Goal: Task Accomplishment & Management: Manage account settings

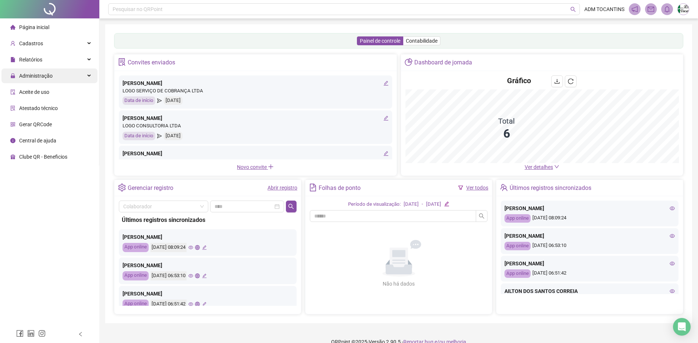
click at [87, 76] on div "Administração" at bounding box center [49, 75] width 96 height 15
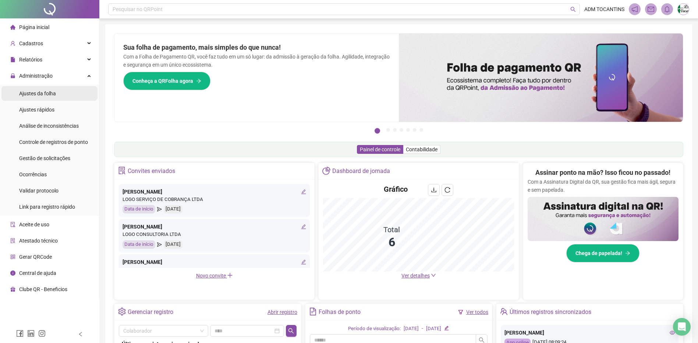
click at [57, 92] on li "Ajustes da folha" at bounding box center [49, 93] width 96 height 15
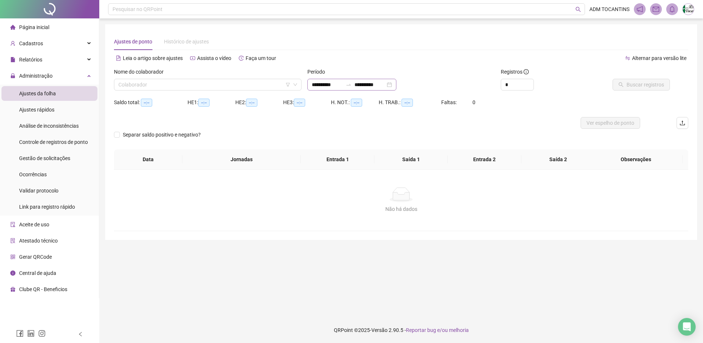
click at [352, 85] on icon "swap-right" at bounding box center [349, 85] width 6 height 6
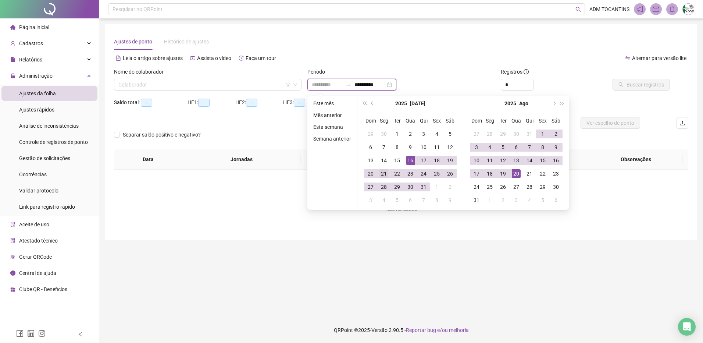
type input "**********"
click at [380, 170] on div "21" at bounding box center [383, 173] width 9 height 9
type input "**********"
click at [517, 175] on div "20" at bounding box center [516, 173] width 9 height 9
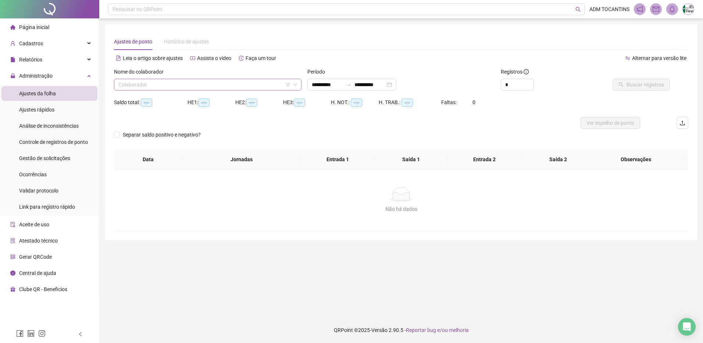
click at [153, 84] on input "search" at bounding box center [204, 84] width 172 height 11
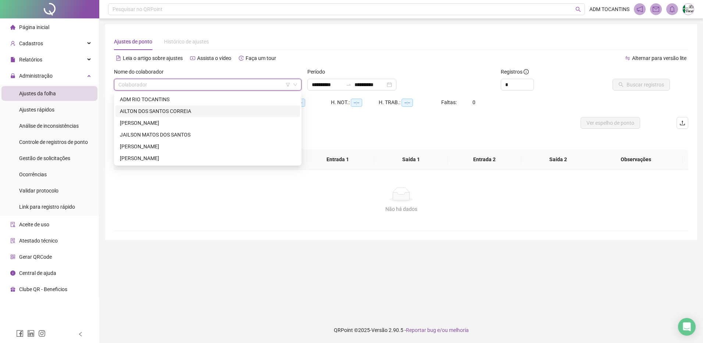
click at [170, 112] on div "AILTON DOS SANTOS CORREIA" at bounding box center [208, 111] width 176 height 8
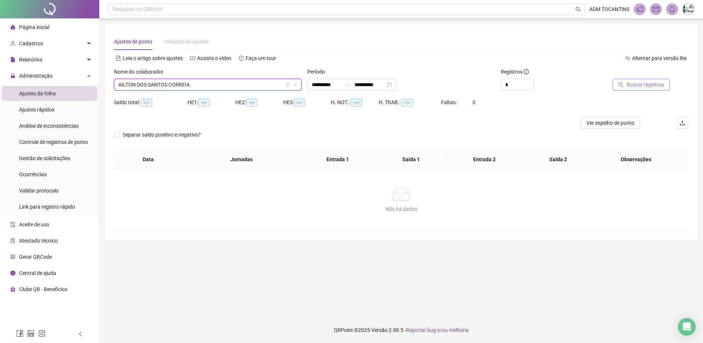
click at [638, 83] on span "Buscar registros" at bounding box center [646, 85] width 38 height 8
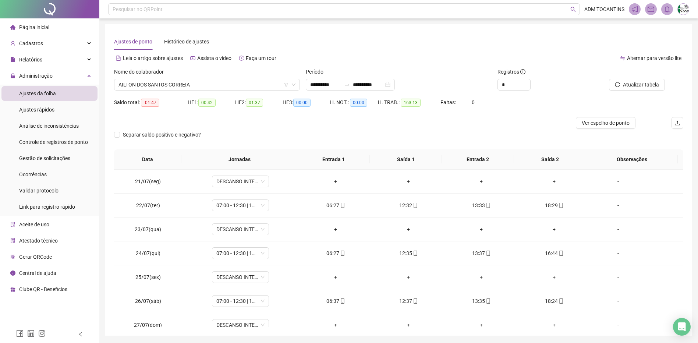
scroll to position [584, 0]
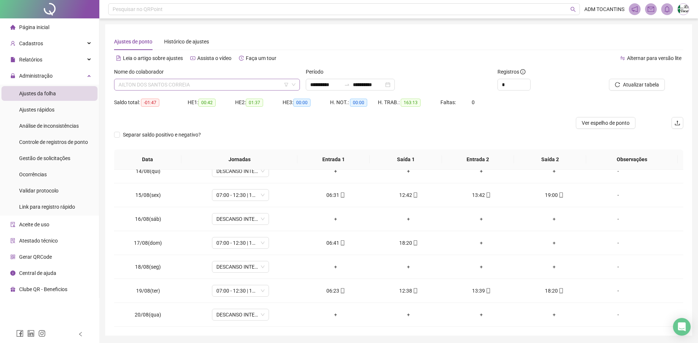
click at [163, 83] on span "AILTON DOS SANTOS CORREIA" at bounding box center [206, 84] width 177 height 11
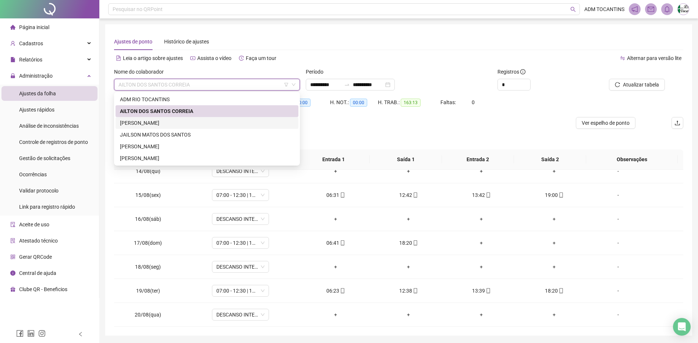
click at [177, 124] on div "[PERSON_NAME]" at bounding box center [207, 123] width 174 height 8
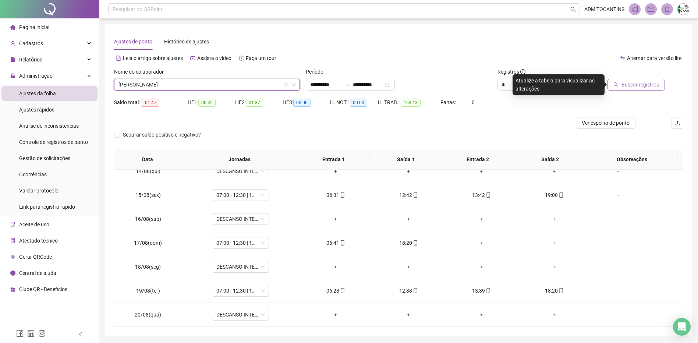
click at [631, 86] on span "Buscar registros" at bounding box center [640, 85] width 38 height 8
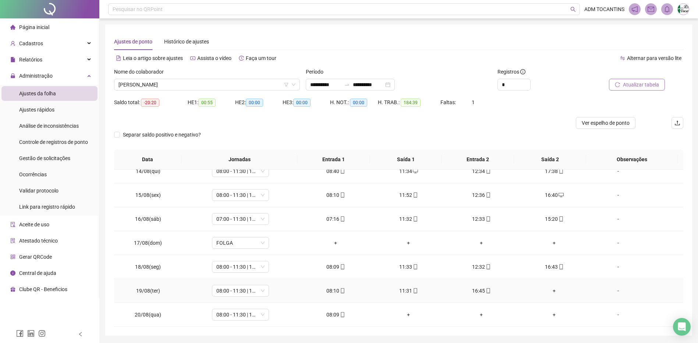
click at [550, 290] on div "+" at bounding box center [553, 290] width 61 height 8
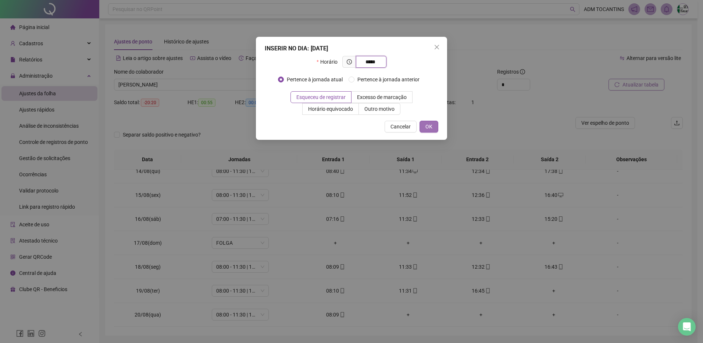
type input "*****"
click at [429, 129] on span "OK" at bounding box center [428, 126] width 7 height 8
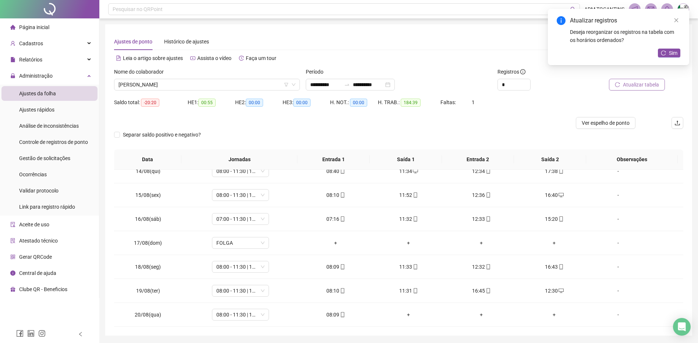
click at [647, 83] on span "Atualizar tabela" at bounding box center [640, 85] width 36 height 8
click at [196, 84] on span "[PERSON_NAME]" at bounding box center [206, 84] width 177 height 11
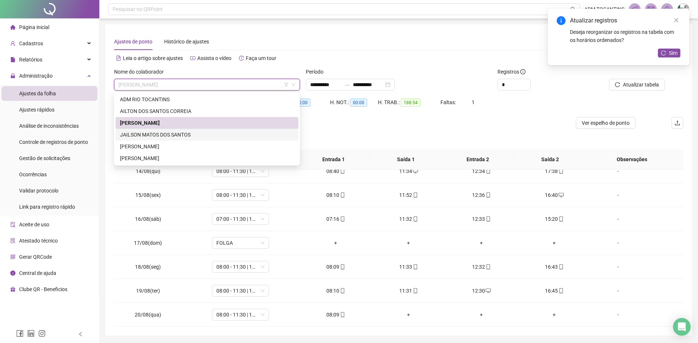
click at [191, 131] on div "JAILSON MATOS DOS SANTOS" at bounding box center [207, 135] width 174 height 8
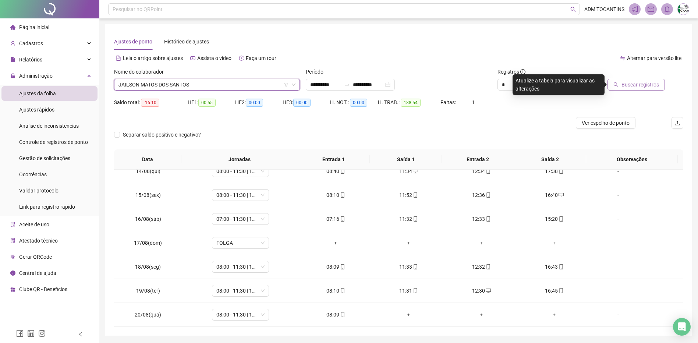
click at [625, 84] on span "Buscar registros" at bounding box center [640, 85] width 38 height 8
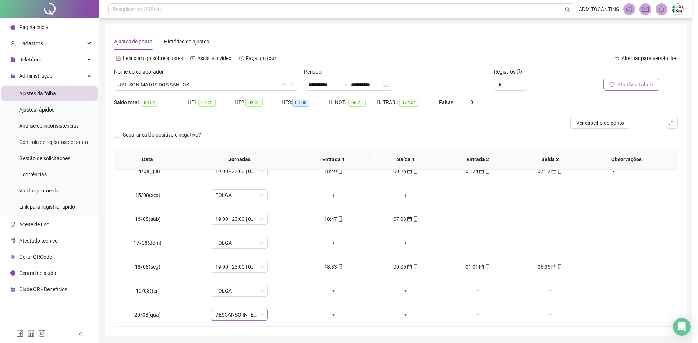
click at [240, 313] on span "DESCANSO INTER-JORNADA" at bounding box center [239, 314] width 48 height 11
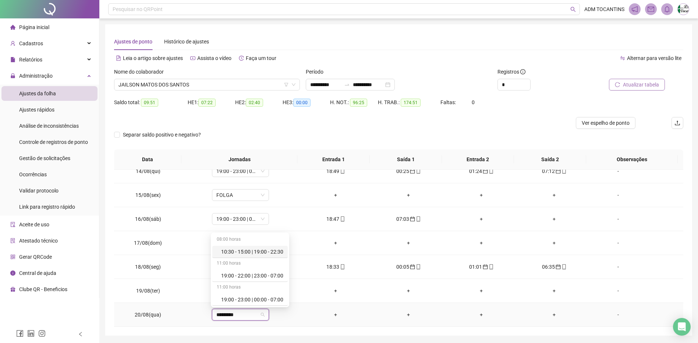
type input "**********"
click at [238, 295] on div "19:00 - 23:00 | 00:00 - 07:00" at bounding box center [249, 299] width 75 height 12
click at [270, 293] on span "Sim" at bounding box center [274, 295] width 8 height 8
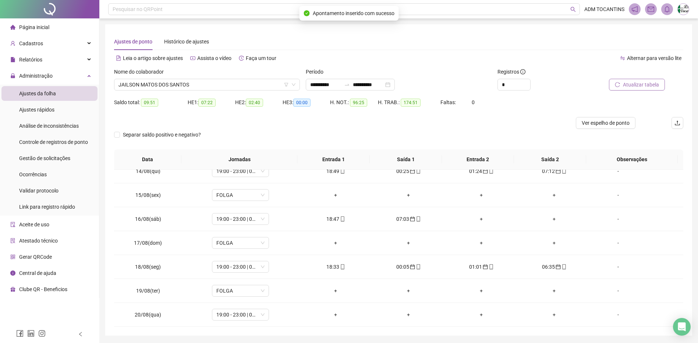
click at [641, 86] on span "Atualizar tabela" at bounding box center [640, 85] width 36 height 8
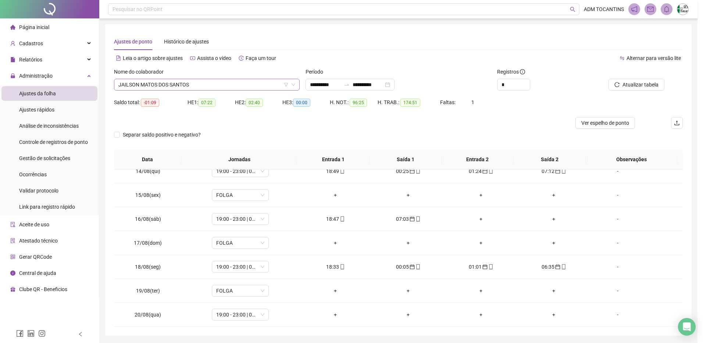
click at [196, 82] on span "JAILSON MATOS DOS SANTOS" at bounding box center [206, 84] width 177 height 11
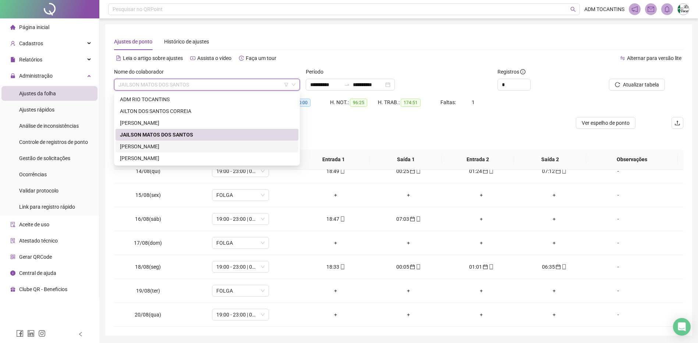
click at [186, 145] on div "[PERSON_NAME]" at bounding box center [207, 146] width 174 height 8
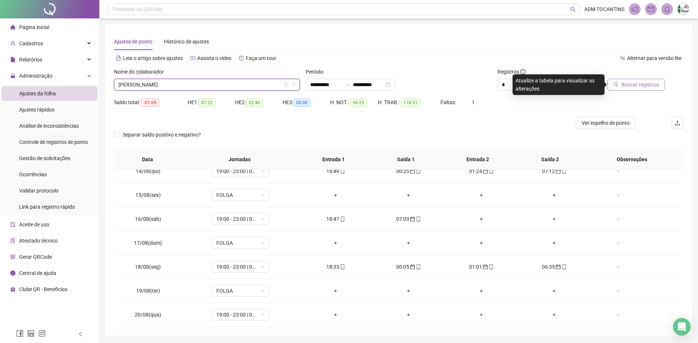
click at [637, 86] on span "Buscar registros" at bounding box center [640, 85] width 38 height 8
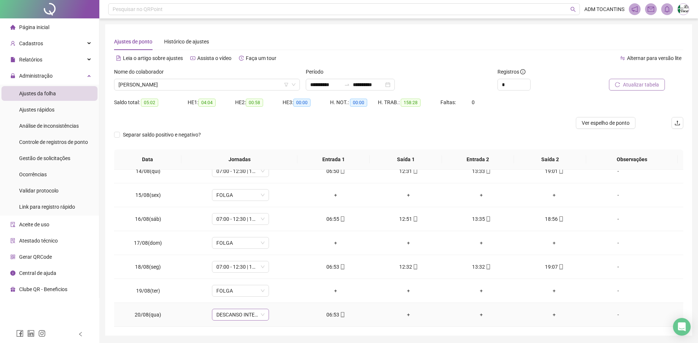
click at [242, 316] on span "DESCANSO INTER-JORNADA" at bounding box center [240, 314] width 48 height 11
type input "**********"
click at [264, 293] on div "11:00 horas" at bounding box center [249, 288] width 75 height 12
click at [263, 299] on div "07:00 - 12:30 | 13:30 - 19:00" at bounding box center [252, 299] width 62 height 8
click at [271, 293] on span "Sim" at bounding box center [274, 295] width 8 height 8
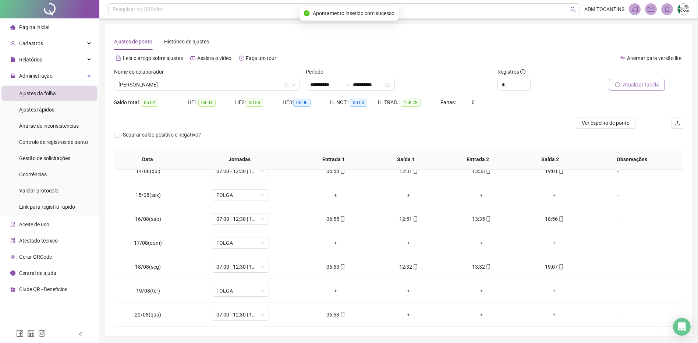
click at [633, 82] on span "Atualizar tabela" at bounding box center [640, 85] width 36 height 8
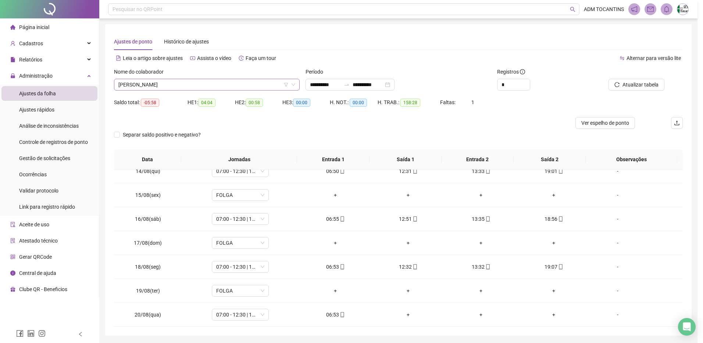
click at [170, 85] on span "[PERSON_NAME]" at bounding box center [206, 84] width 177 height 11
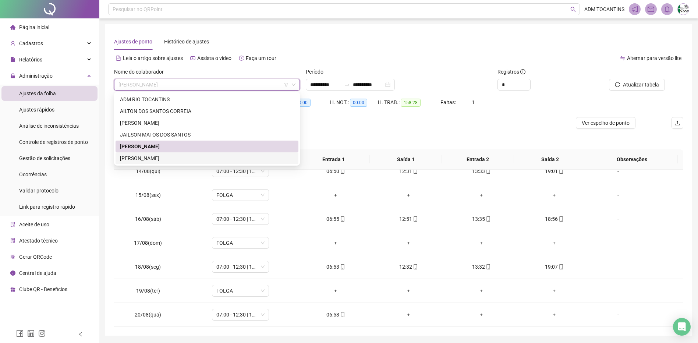
click at [174, 156] on div "[PERSON_NAME]" at bounding box center [207, 158] width 174 height 8
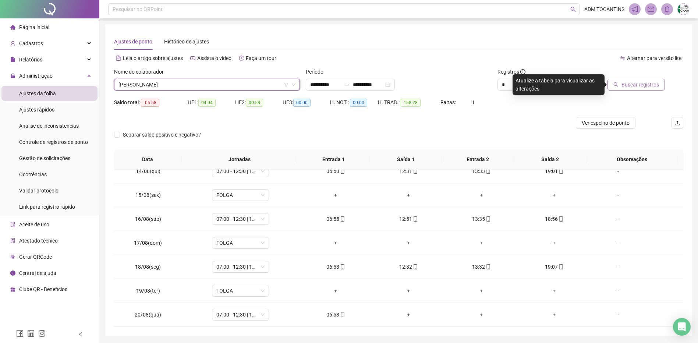
click at [649, 83] on span "Buscar registros" at bounding box center [640, 85] width 38 height 8
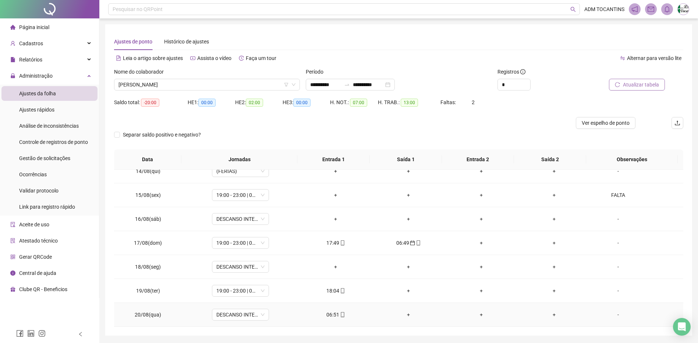
click at [328, 310] on div "06:51" at bounding box center [335, 314] width 61 height 8
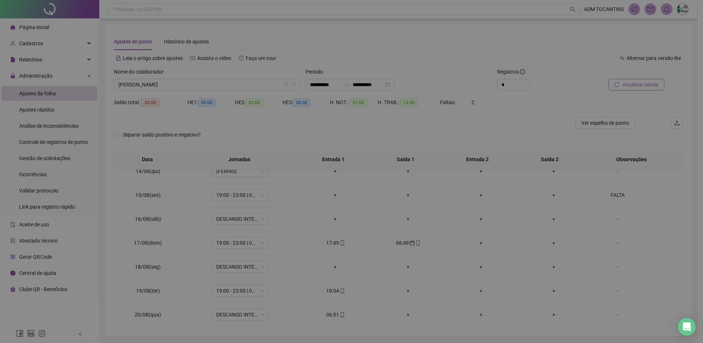
type input "**********"
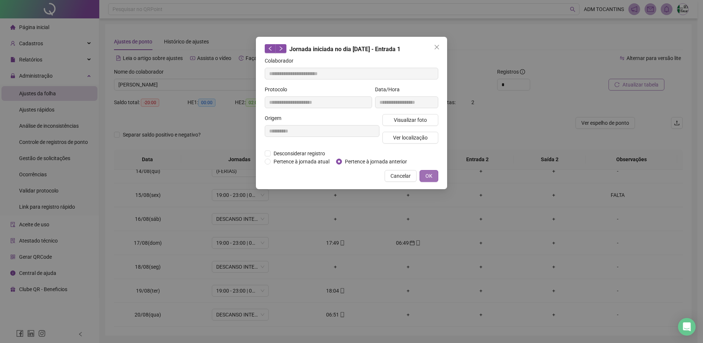
click at [428, 178] on span "OK" at bounding box center [428, 176] width 7 height 8
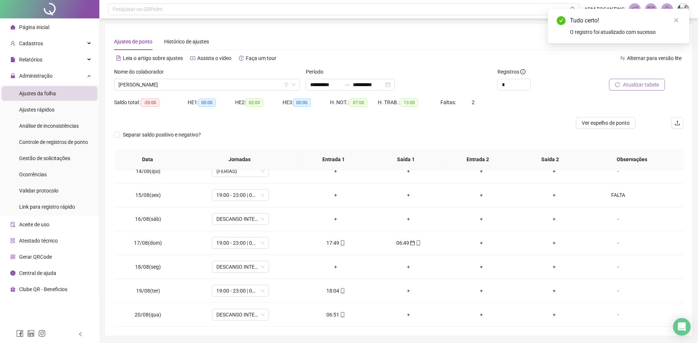
click at [640, 85] on span "Atualizar tabela" at bounding box center [640, 85] width 36 height 8
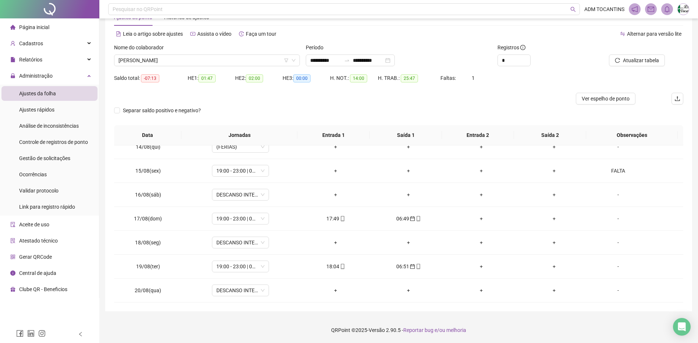
click at [42, 25] on span "Página inicial" at bounding box center [34, 27] width 30 height 6
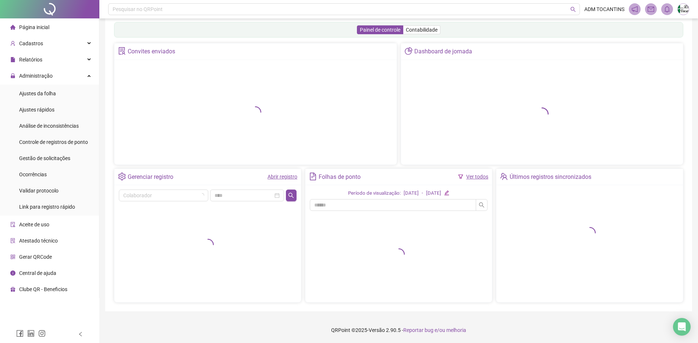
scroll to position [11, 0]
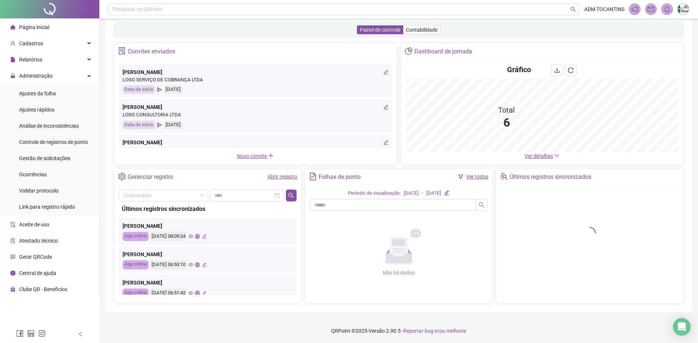
click at [89, 76] on div "Administração" at bounding box center [49, 75] width 96 height 15
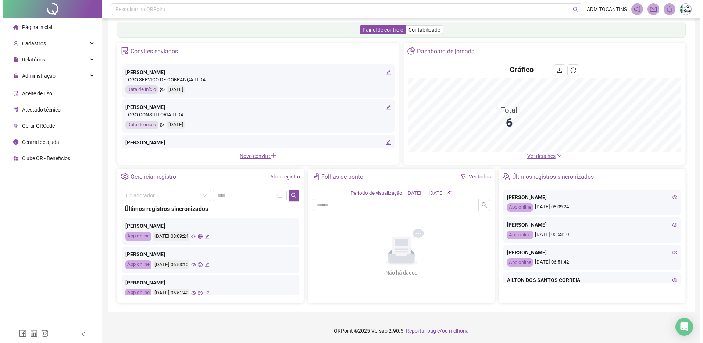
scroll to position [12, 0]
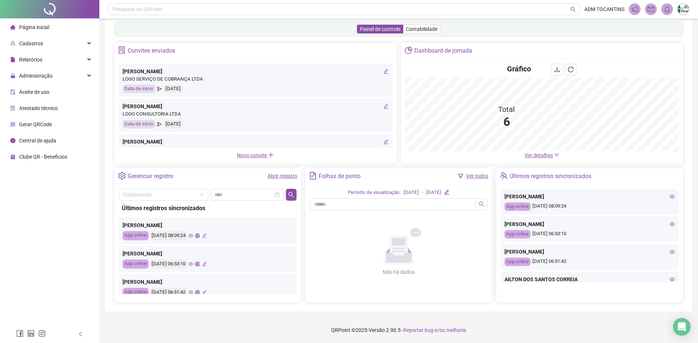
click at [683, 10] on img at bounding box center [682, 9] width 11 height 11
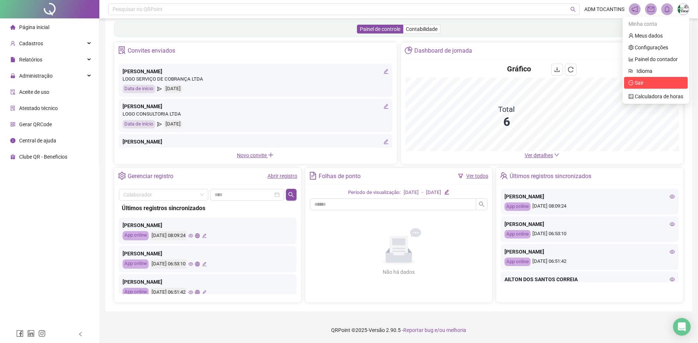
click at [645, 81] on span "Sair" at bounding box center [655, 83] width 55 height 8
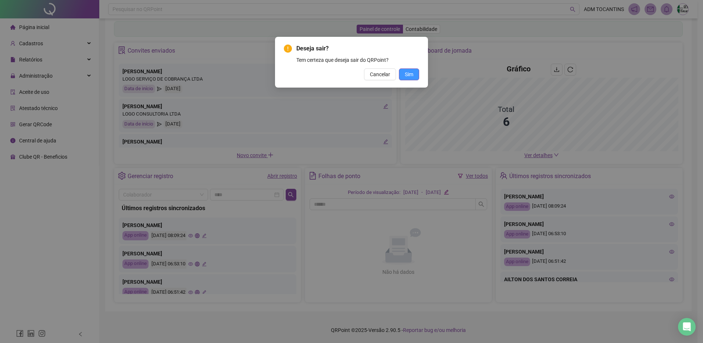
click at [413, 74] on span "Sim" at bounding box center [409, 74] width 8 height 8
